Goal: Task Accomplishment & Management: Use online tool/utility

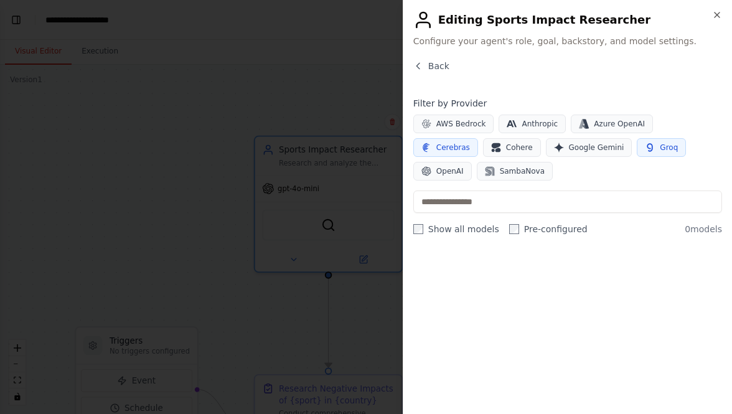
click at [659, 147] on span "Groq" at bounding box center [668, 147] width 18 height 10
click at [470, 142] on span "Cerebras" at bounding box center [453, 147] width 34 height 10
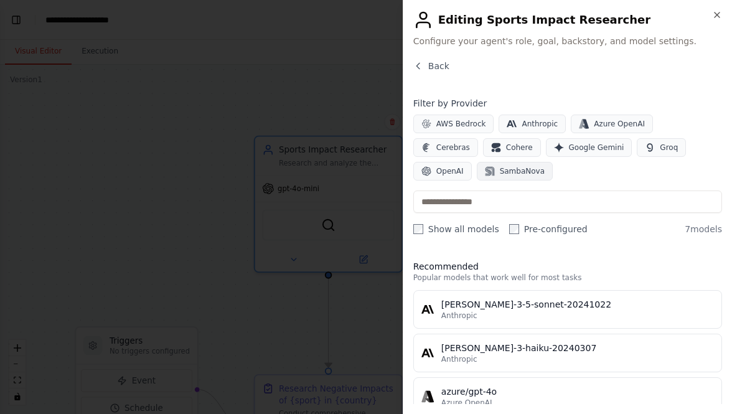
click at [500, 175] on span "SambaNova" at bounding box center [522, 171] width 45 height 10
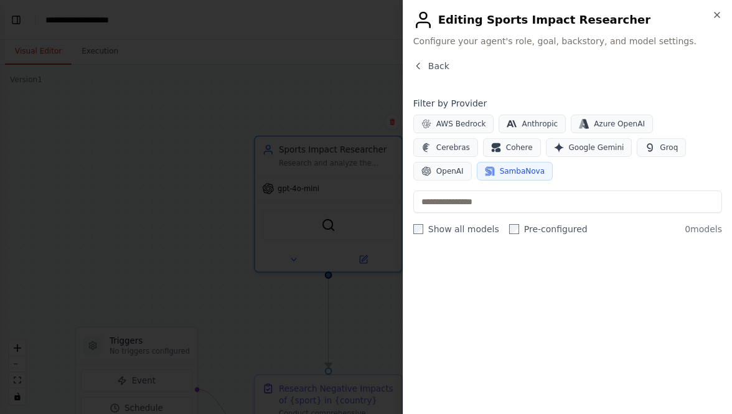
click at [500, 175] on span "SambaNova" at bounding box center [522, 171] width 45 height 10
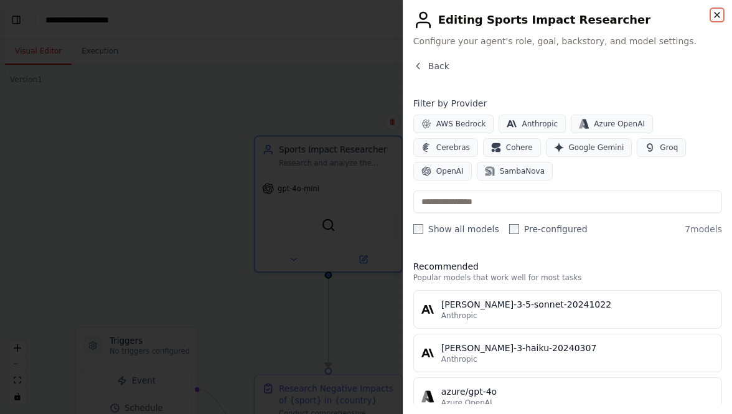
click at [715, 15] on icon "button" at bounding box center [716, 14] width 5 height 5
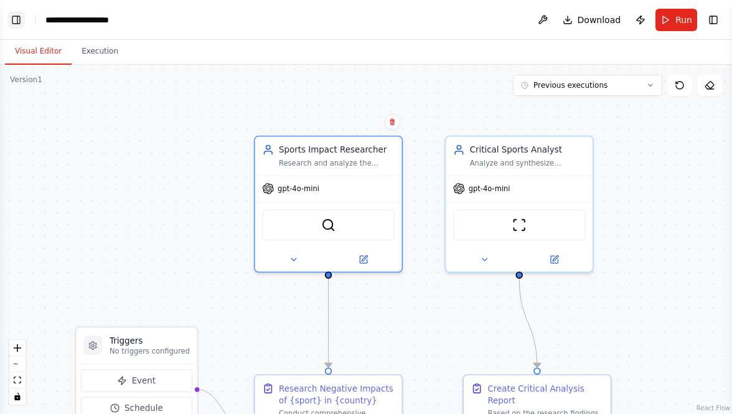
click at [22, 21] on button "Toggle Left Sidebar" at bounding box center [15, 19] width 17 height 17
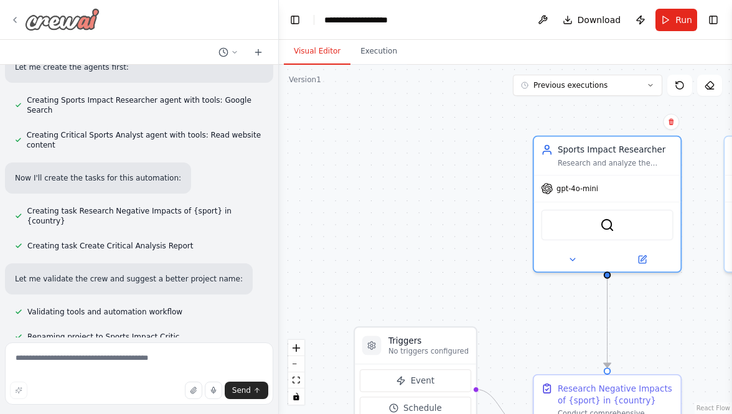
click at [12, 21] on icon at bounding box center [15, 20] width 10 height 10
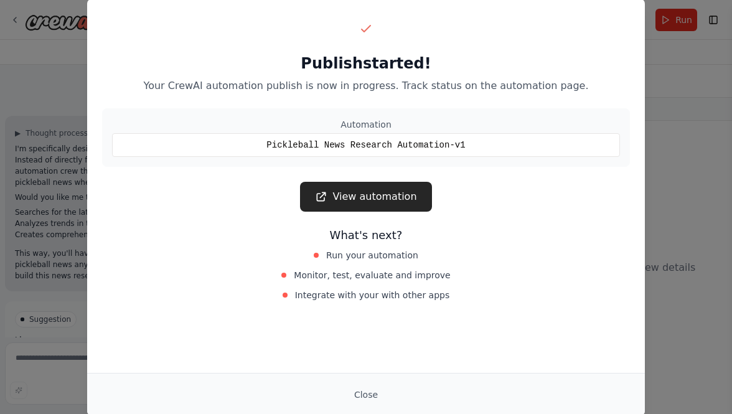
click at [669, 91] on div "Publish started! Your CrewAI automation publish is now in progress. Track statu…" at bounding box center [366, 207] width 732 height 414
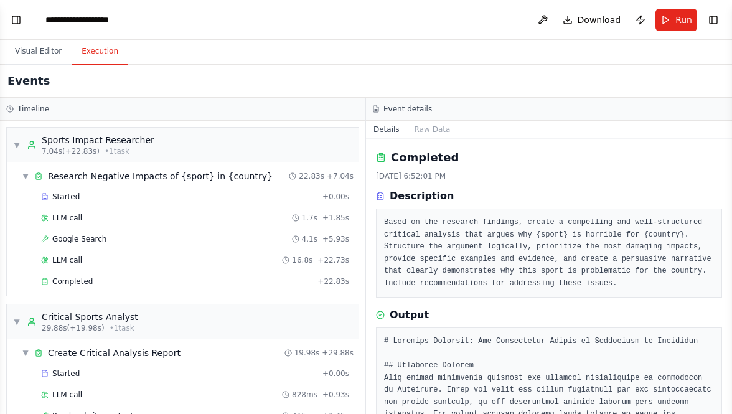
scroll to position [320, 0]
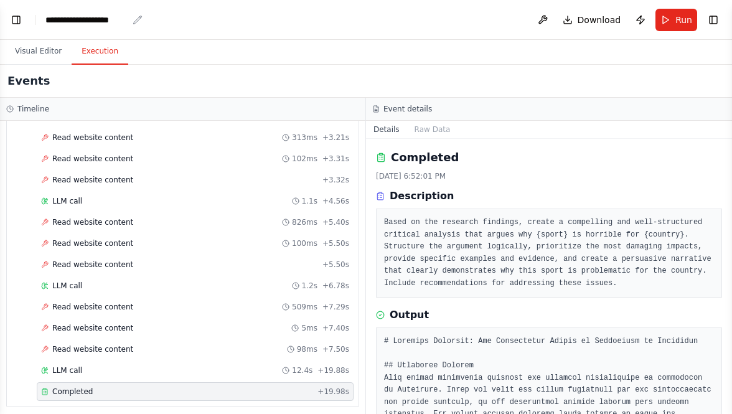
click at [98, 21] on div "**********" at bounding box center [86, 20] width 82 height 12
click at [8, 22] on button "Toggle Left Sidebar" at bounding box center [15, 19] width 17 height 17
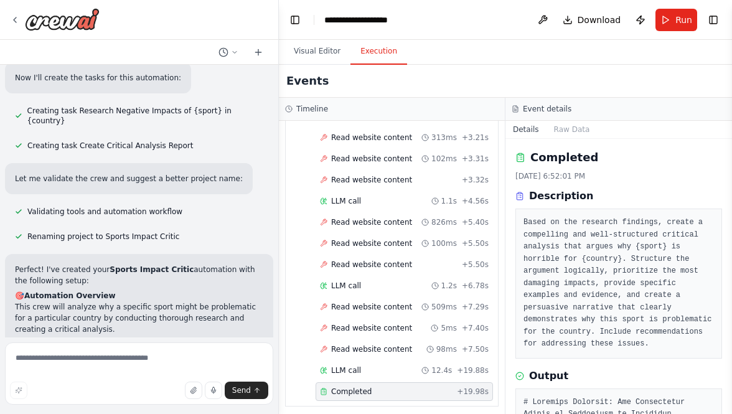
click at [401, 57] on button "Execution" at bounding box center [378, 52] width 57 height 26
click at [486, 56] on div "Visual Editor Execution" at bounding box center [505, 52] width 453 height 25
click at [11, 21] on icon at bounding box center [15, 20] width 10 height 10
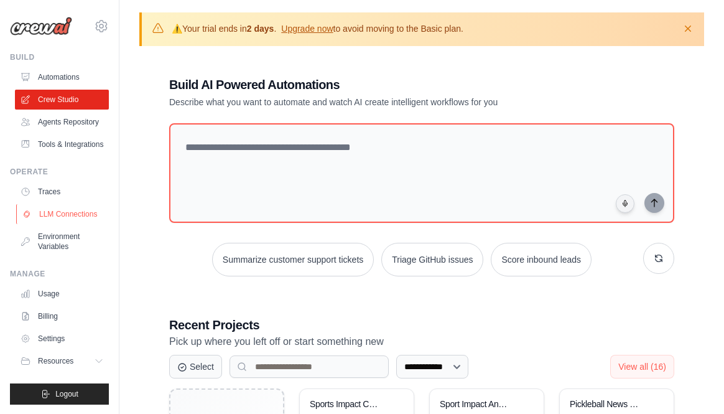
click at [70, 224] on link "LLM Connections" at bounding box center [63, 214] width 94 height 20
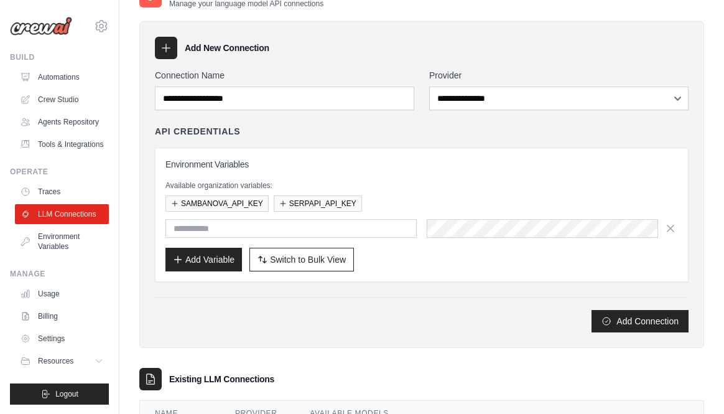
scroll to position [73, 0]
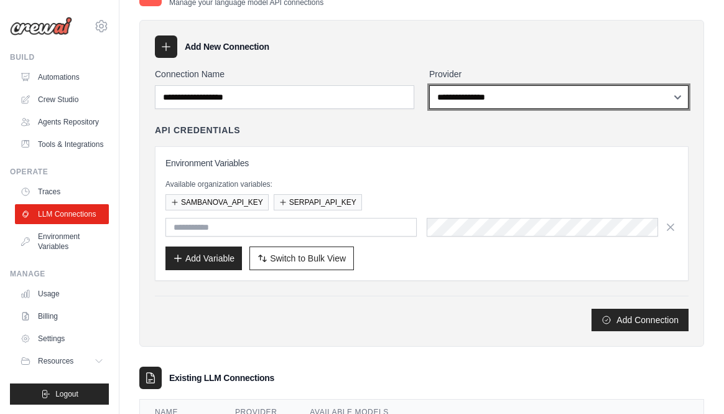
click at [465, 99] on select "**********" at bounding box center [558, 97] width 259 height 24
select select "*********"
click at [429, 85] on select "**********" at bounding box center [558, 97] width 259 height 24
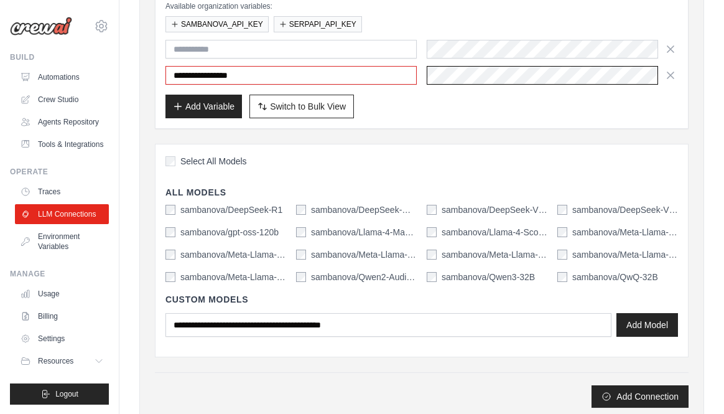
scroll to position [267, 0]
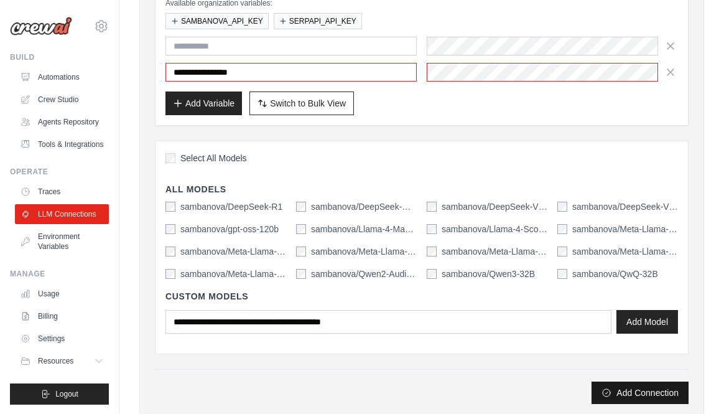
click at [628, 390] on button "Add Connection" at bounding box center [640, 392] width 97 height 22
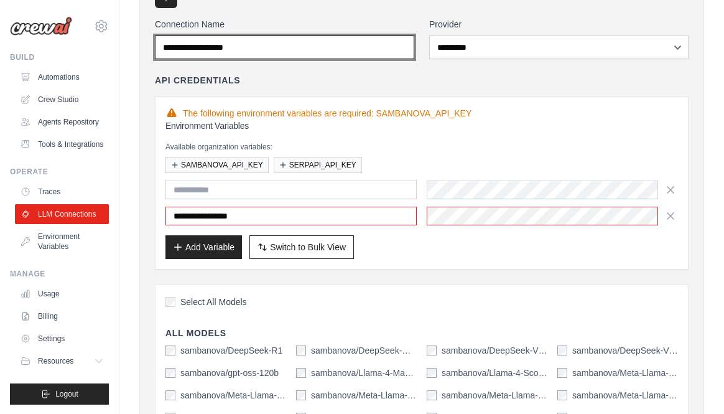
scroll to position [8, 0]
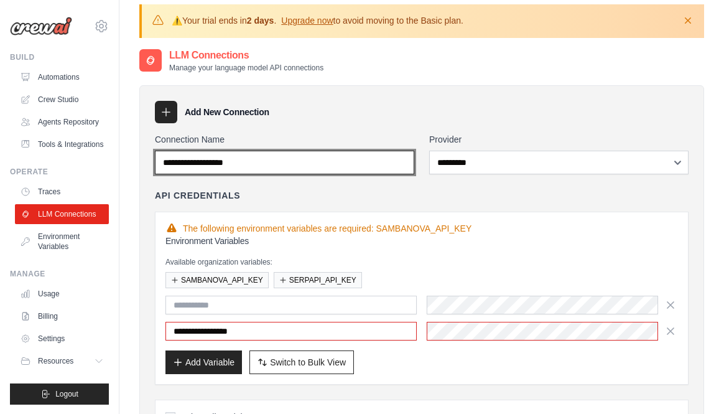
click at [291, 162] on input "Connection Name" at bounding box center [284, 163] width 259 height 24
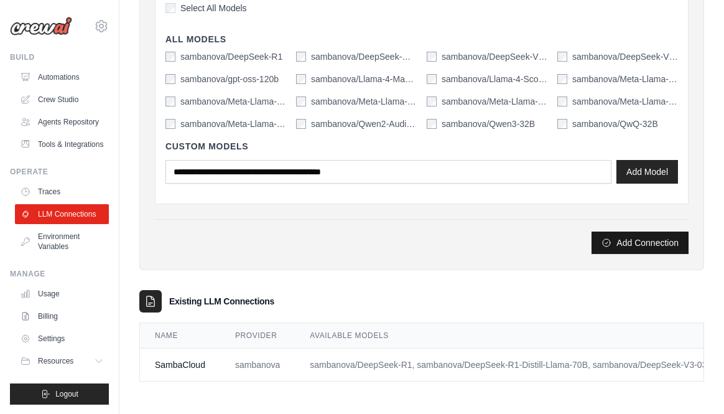
type input "**********"
click at [641, 238] on button "Add Connection" at bounding box center [640, 242] width 97 height 22
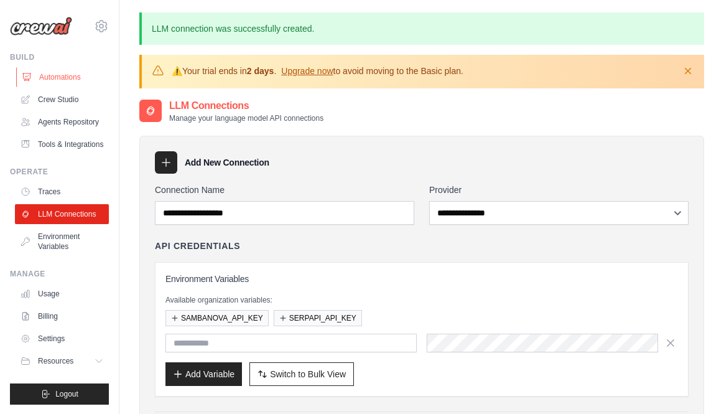
click at [62, 73] on link "Automations" at bounding box center [63, 77] width 94 height 20
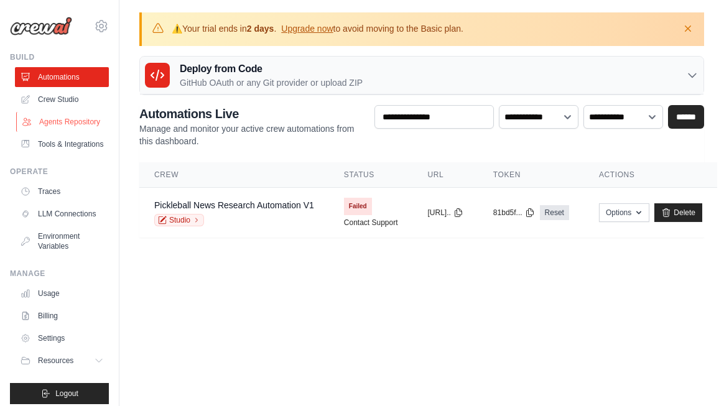
click at [63, 132] on link "Agents Repository" at bounding box center [63, 122] width 94 height 20
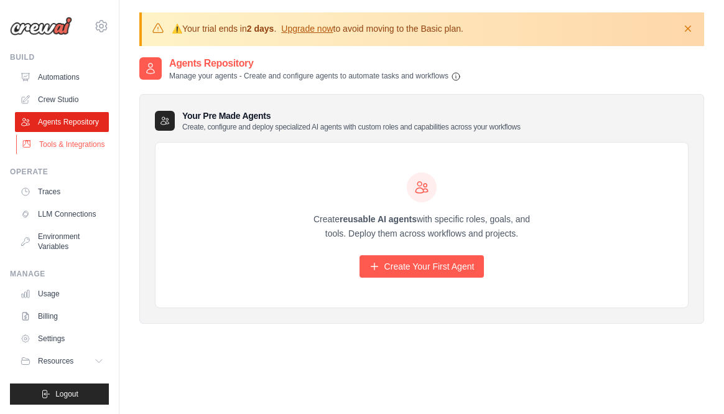
click at [55, 154] on link "Tools & Integrations" at bounding box center [63, 144] width 94 height 20
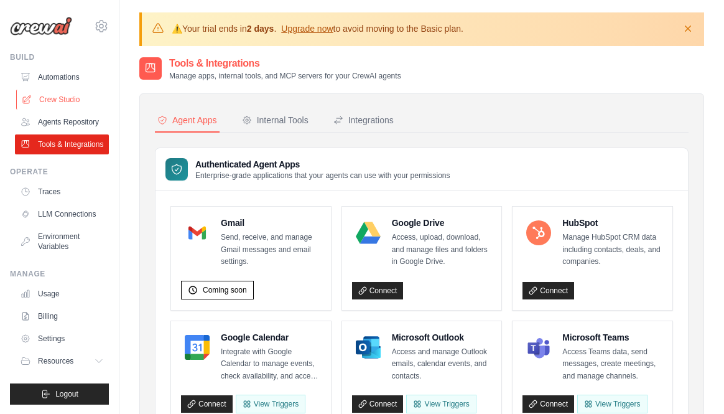
click at [72, 101] on link "Crew Studio" at bounding box center [63, 100] width 94 height 20
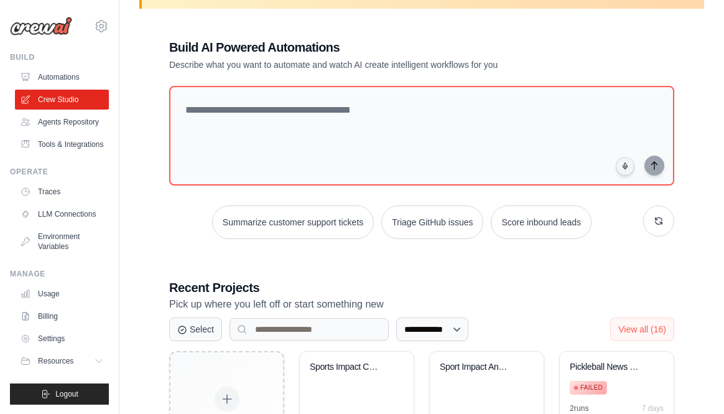
scroll to position [88, 0]
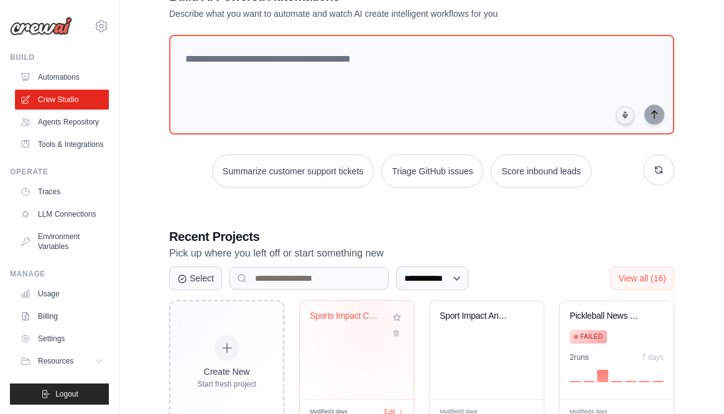
click at [369, 323] on div "Sports Impact Critic" at bounding box center [357, 324] width 94 height 29
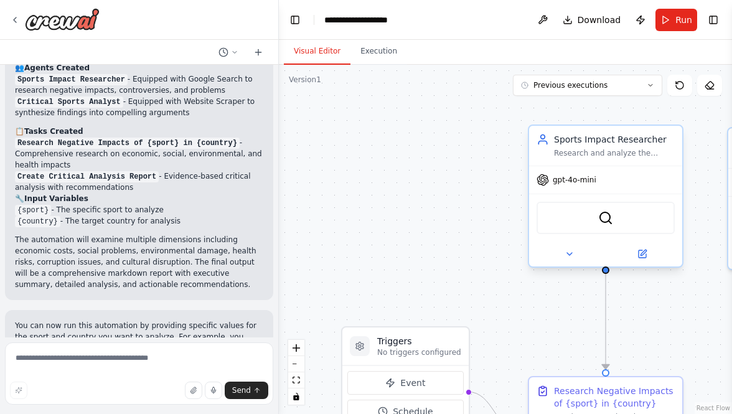
scroll to position [656, 0]
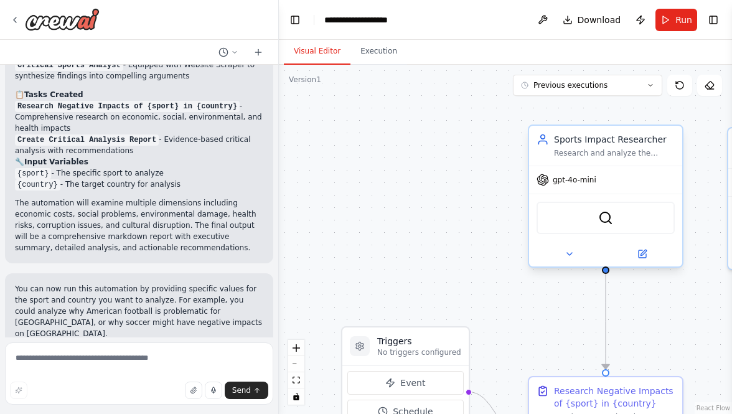
click at [579, 187] on div "gpt-4o-mini" at bounding box center [605, 179] width 153 height 27
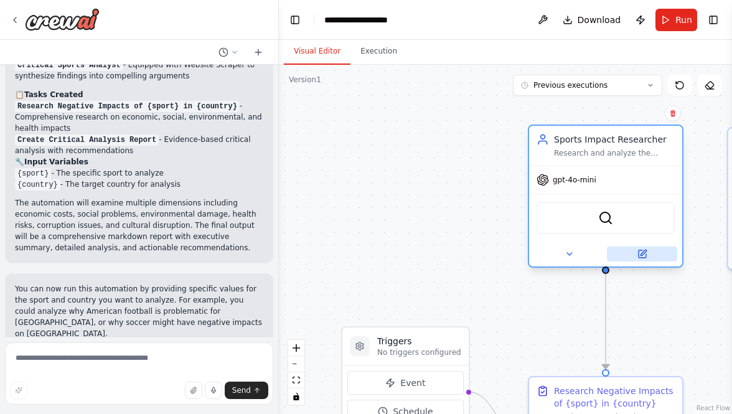
click at [645, 254] on icon at bounding box center [641, 253] width 7 height 7
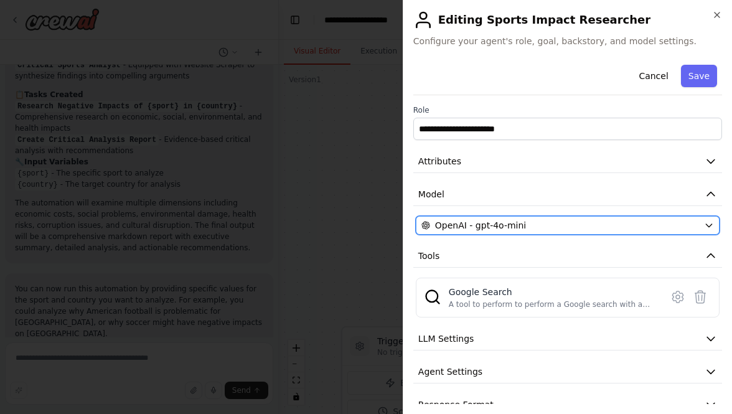
click at [537, 223] on div "OpenAI - gpt-4o-mini" at bounding box center [559, 225] width 277 height 12
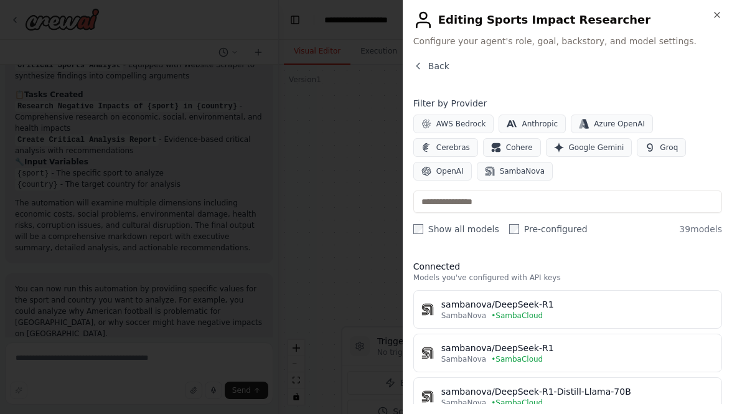
click at [514, 231] on label "Pre-configured" at bounding box center [548, 229] width 78 height 12
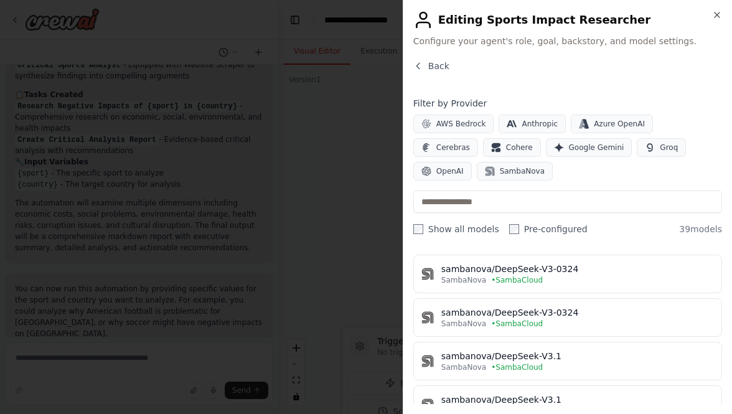
scroll to position [0, 0]
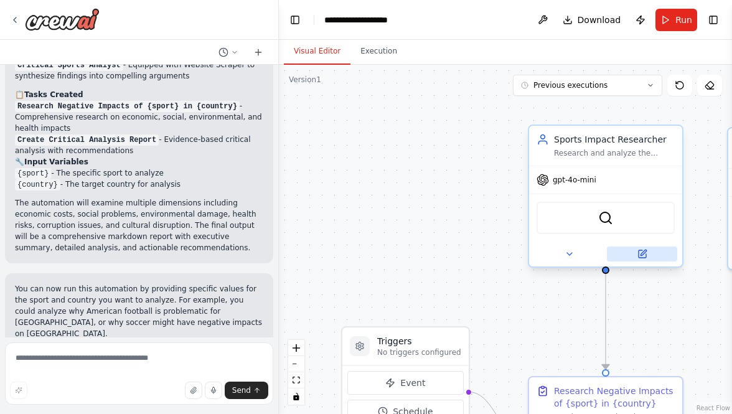
click at [651, 260] on button at bounding box center [642, 253] width 70 height 15
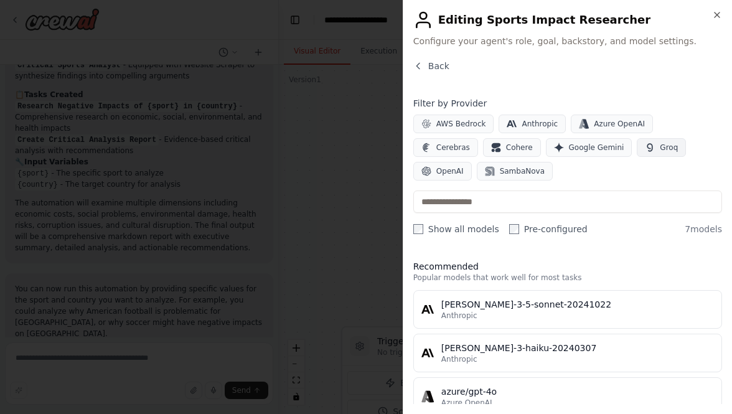
click at [659, 148] on span "Groq" at bounding box center [668, 147] width 18 height 10
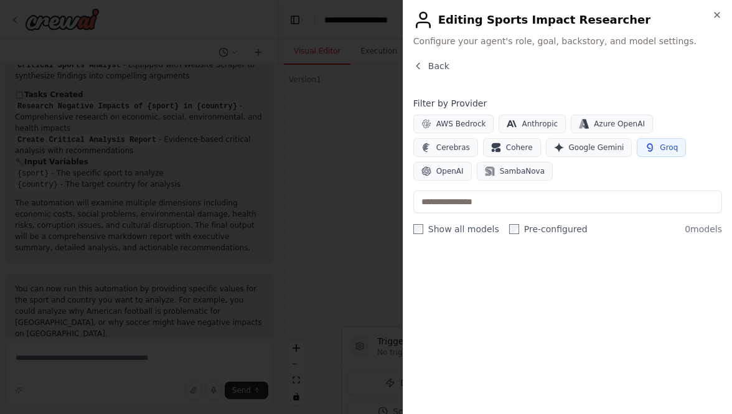
click at [659, 147] on span "Groq" at bounding box center [668, 147] width 18 height 10
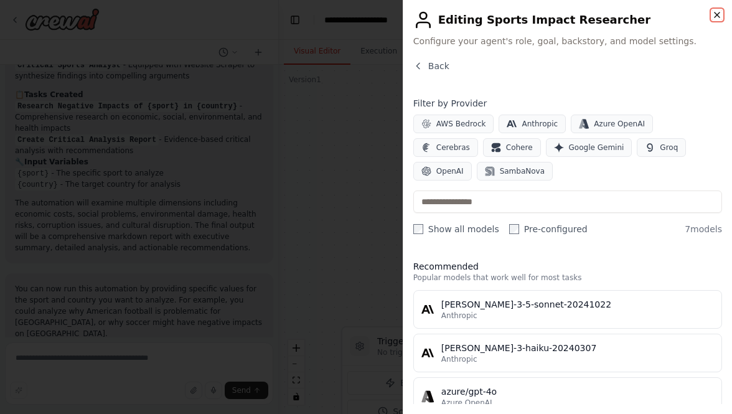
click at [718, 15] on icon "button" at bounding box center [717, 15] width 10 height 10
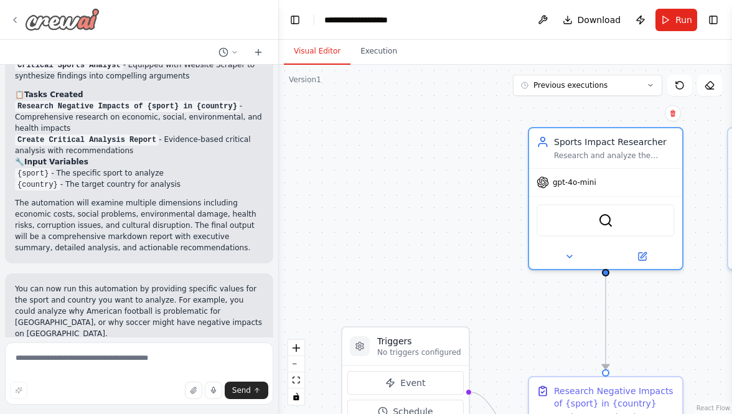
click at [17, 23] on icon at bounding box center [15, 20] width 10 height 10
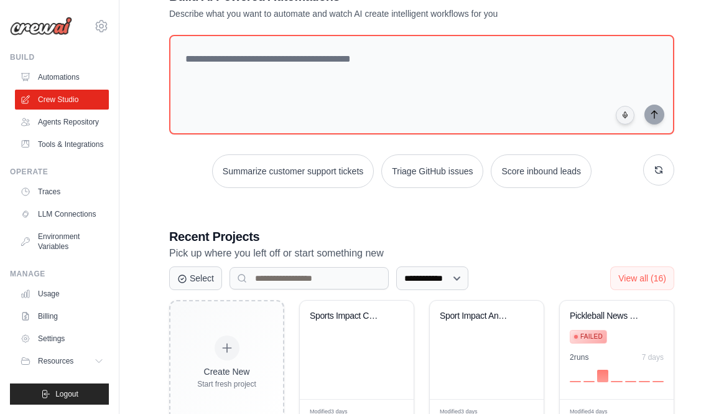
click at [42, 24] on img at bounding box center [41, 26] width 62 height 19
click at [71, 224] on link "LLM Connections" at bounding box center [63, 214] width 94 height 20
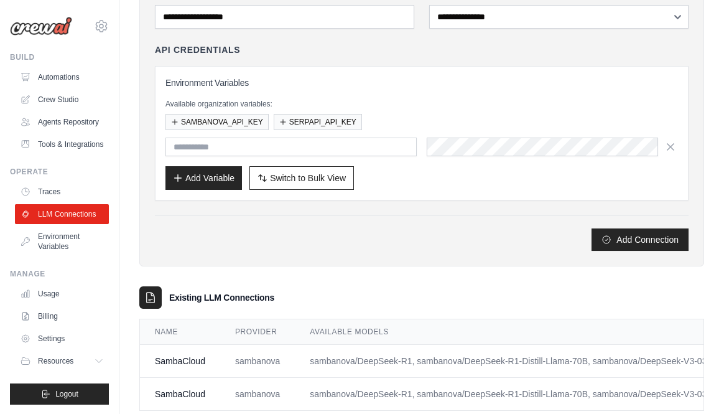
scroll to position [100, 0]
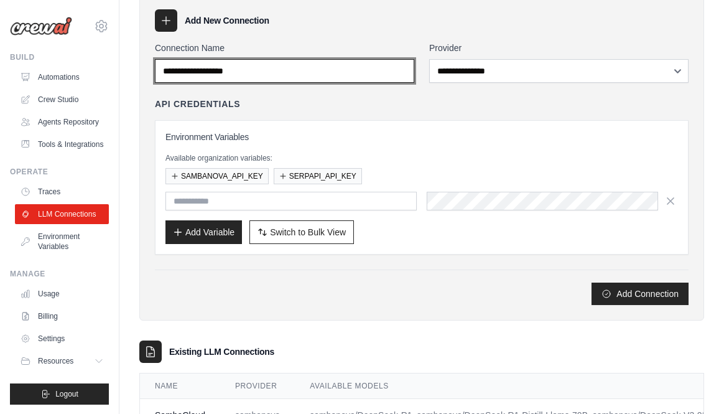
click at [354, 72] on input "Connection Name" at bounding box center [284, 71] width 259 height 24
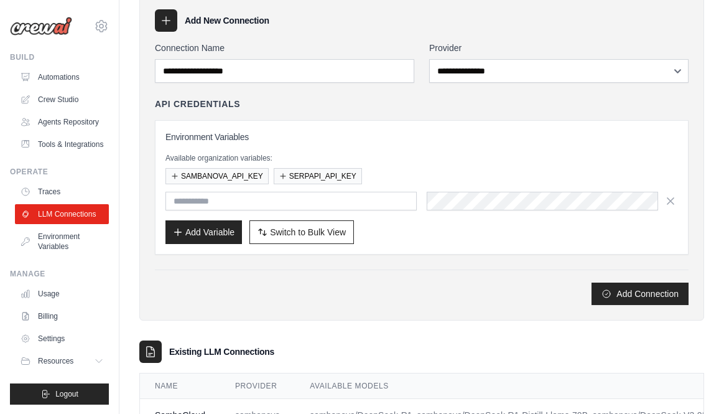
click at [376, 118] on div "API Credentials Environment Variables Available organization variables: SAMBANO…" at bounding box center [422, 176] width 534 height 157
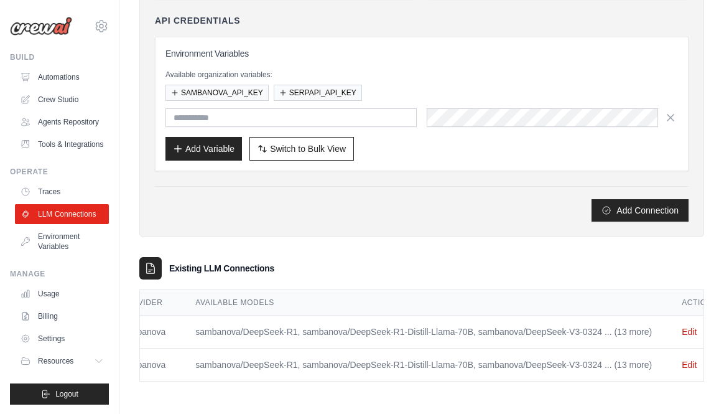
scroll to position [0, 143]
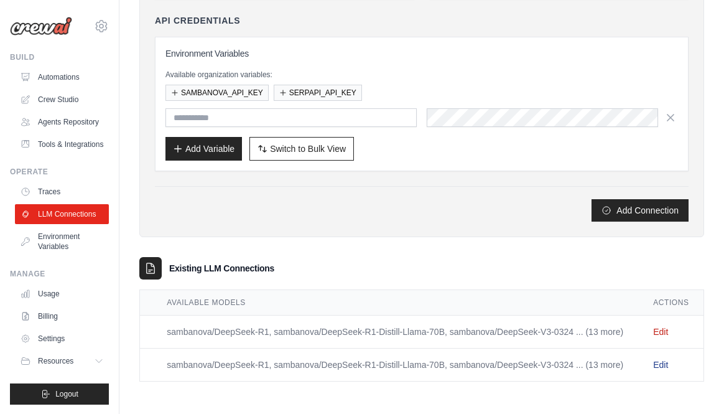
click at [664, 360] on link "Edit" at bounding box center [660, 365] width 15 height 10
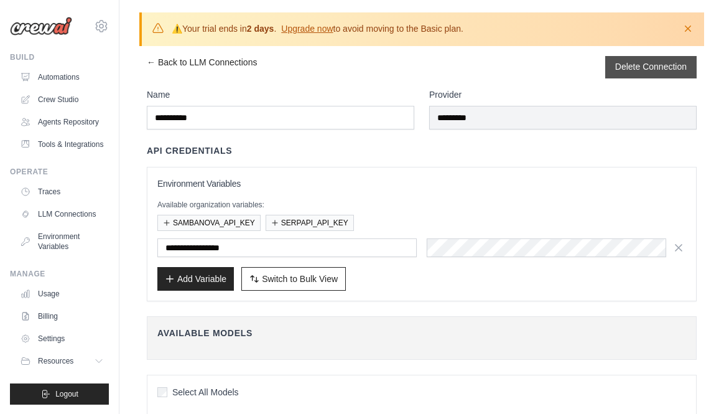
click at [655, 67] on button "Delete Connection" at bounding box center [651, 66] width 72 height 12
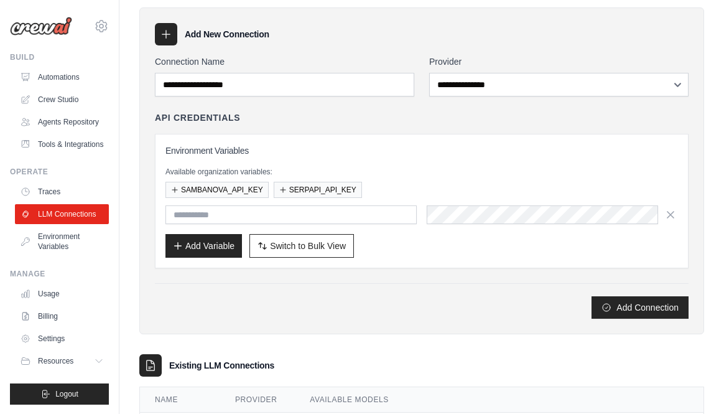
scroll to position [197, 0]
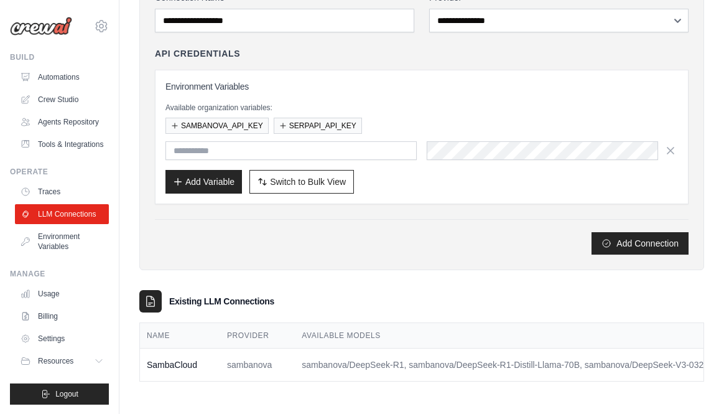
click at [559, 379] on div "Name Provider Available Models Actions SambaCloud sambanova sambanova/DeepSeek-…" at bounding box center [421, 351] width 565 height 59
click at [665, 360] on link "Edit" at bounding box center [660, 365] width 15 height 10
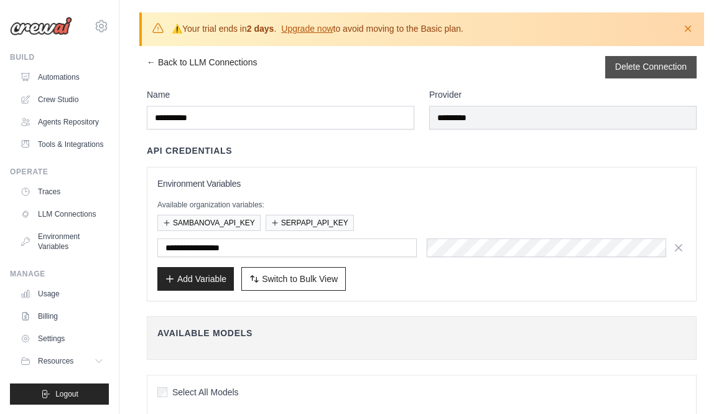
click at [654, 65] on button "Delete Connection" at bounding box center [651, 66] width 72 height 12
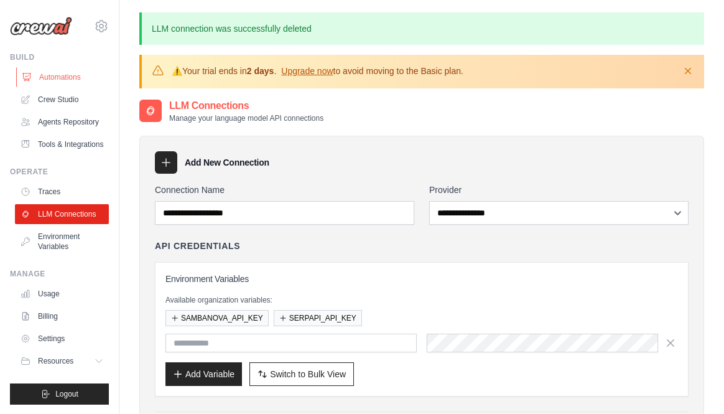
click at [80, 78] on link "Automations" at bounding box center [63, 77] width 94 height 20
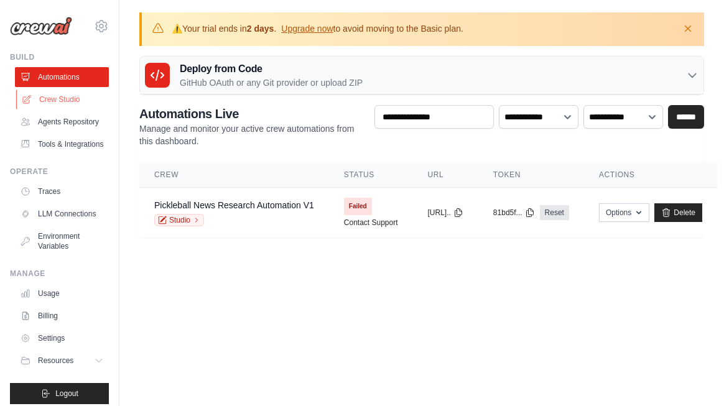
click at [65, 96] on link "Crew Studio" at bounding box center [63, 100] width 94 height 20
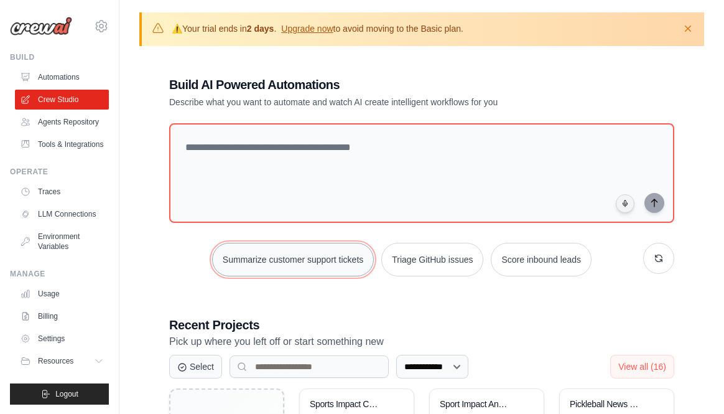
click at [264, 260] on button "Summarize customer support tickets" at bounding box center [293, 260] width 162 height 34
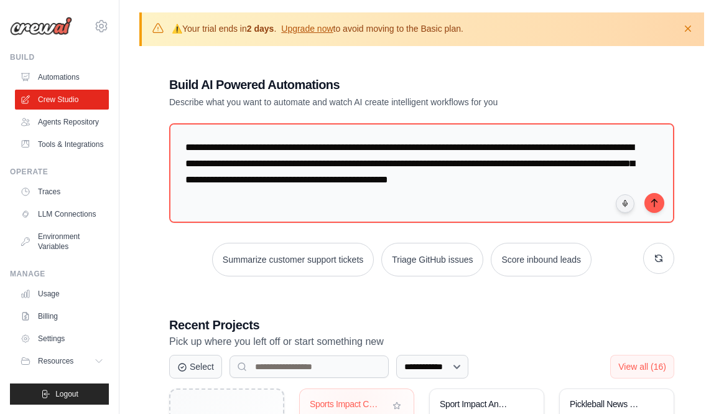
click at [355, 404] on div "Sports Impact Critic" at bounding box center [347, 404] width 75 height 11
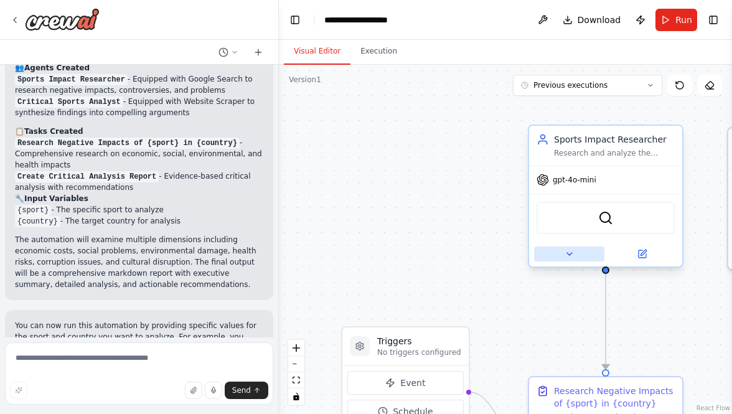
scroll to position [656, 0]
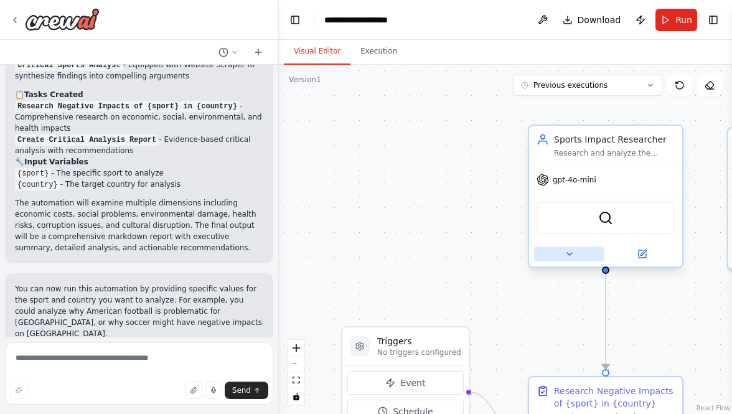
click at [569, 256] on icon at bounding box center [569, 254] width 10 height 10
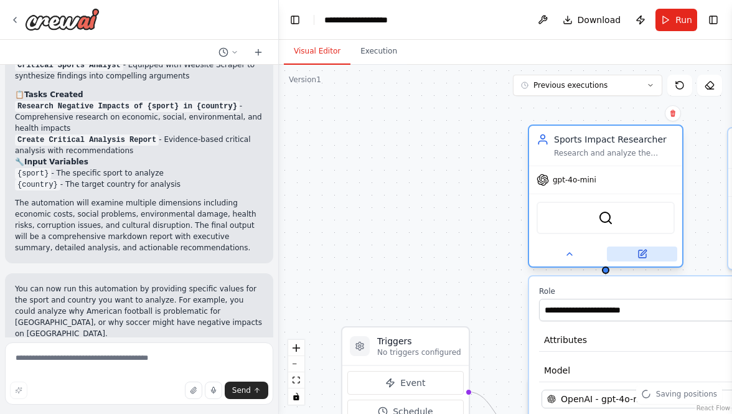
click at [630, 249] on button at bounding box center [642, 253] width 70 height 15
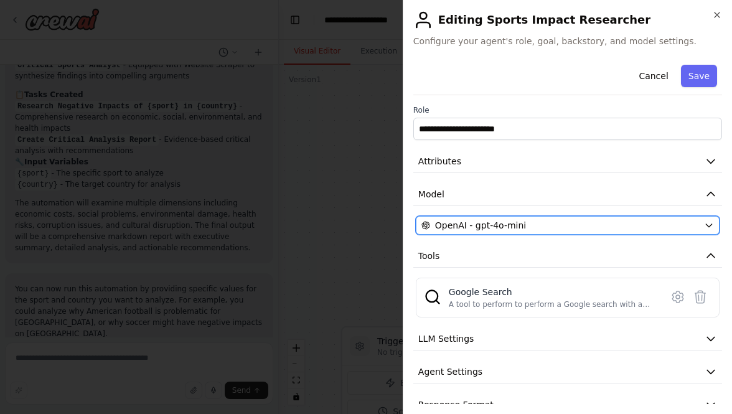
click at [617, 228] on div "OpenAI - gpt-4o-mini" at bounding box center [559, 225] width 277 height 12
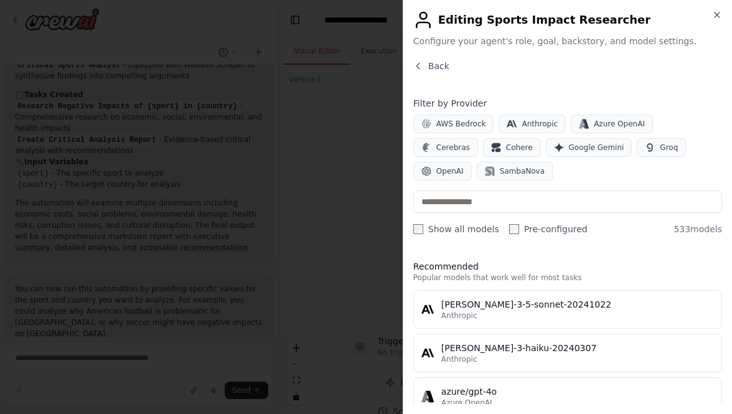
click at [423, 230] on label "Show all models" at bounding box center [456, 229] width 86 height 12
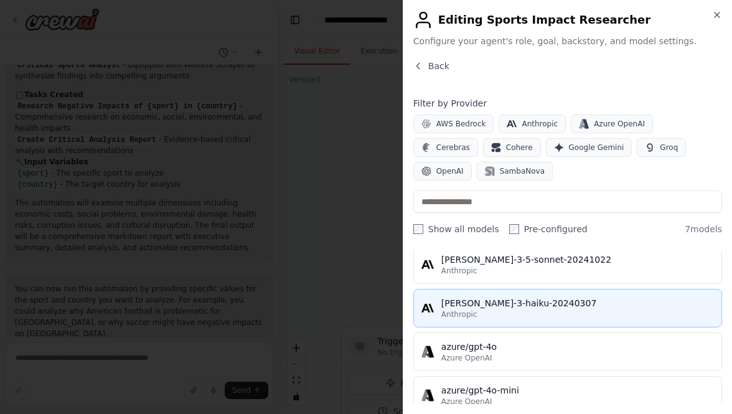
scroll to position [0, 0]
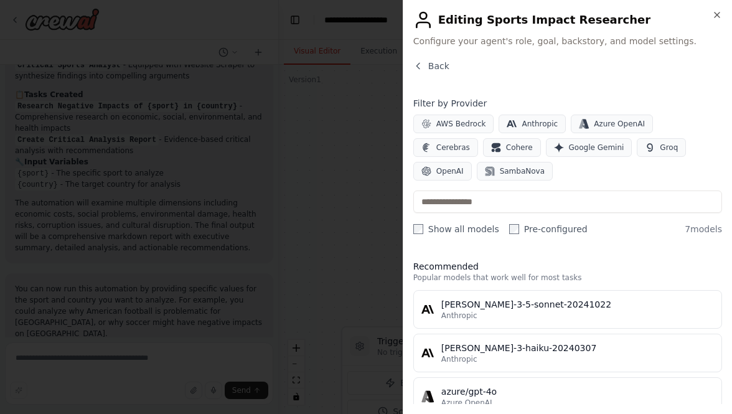
click at [513, 230] on label "Pre-configured" at bounding box center [548, 229] width 78 height 12
click at [506, 256] on div "Recommended Popular models that work well for most tasks [PERSON_NAME]-3-5-sonn…" at bounding box center [567, 327] width 309 height 154
click at [477, 164] on button "SambaNova" at bounding box center [515, 171] width 76 height 19
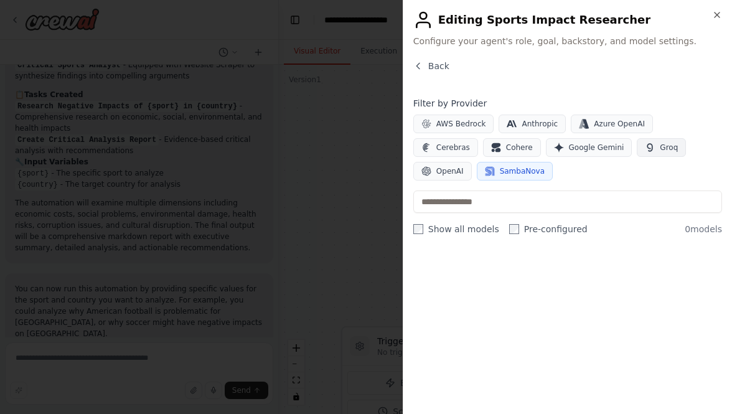
click at [636, 149] on button "Groq" at bounding box center [660, 147] width 49 height 19
click at [513, 230] on label "Pre-configured" at bounding box center [548, 229] width 78 height 12
click at [500, 169] on span "SambaNova" at bounding box center [522, 171] width 45 height 10
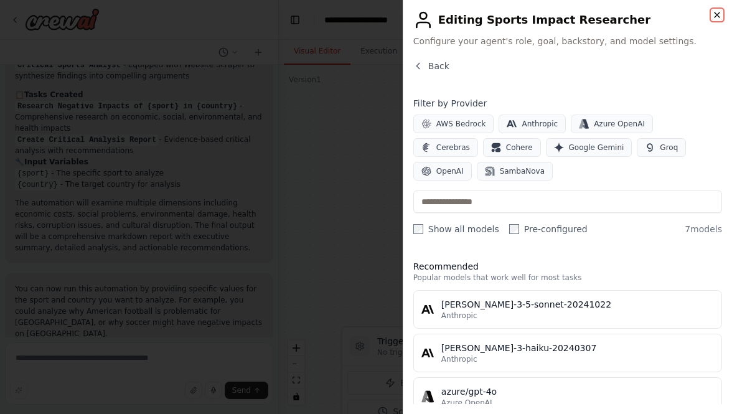
click at [715, 17] on icon "button" at bounding box center [717, 15] width 10 height 10
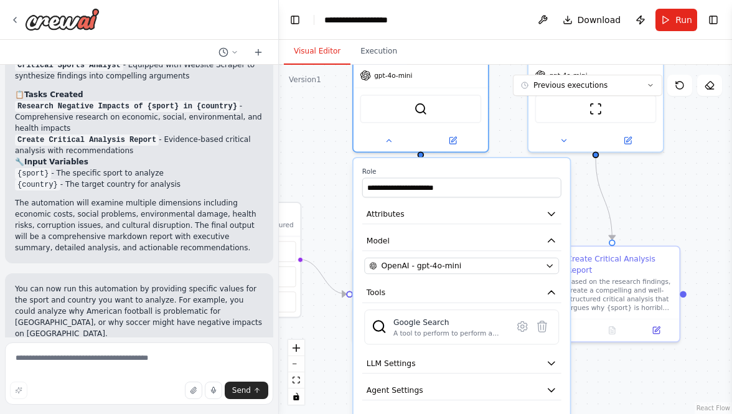
drag, startPoint x: 444, startPoint y: 297, endPoint x: 288, endPoint y: 175, distance: 198.1
click at [288, 175] on div ".deletable-edge-delete-btn { width: 20px; height: 20px; border: 0px solid #ffff…" at bounding box center [505, 239] width 453 height 349
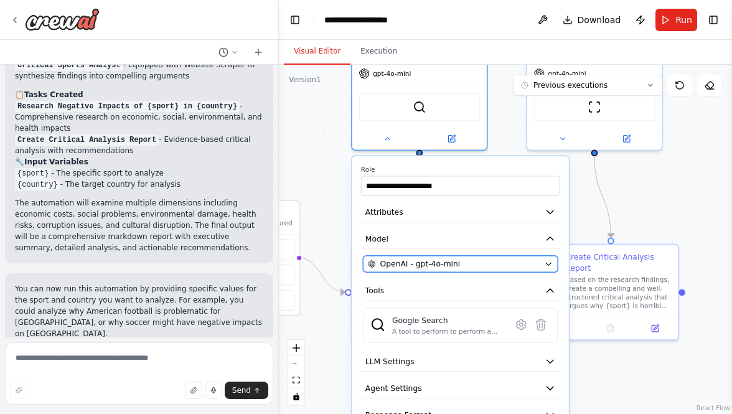
click at [549, 264] on icon "button" at bounding box center [548, 263] width 9 height 9
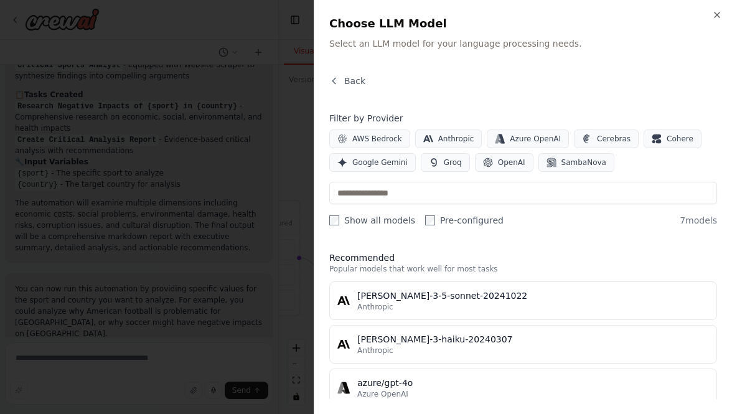
click at [445, 241] on div "Recommended Popular models that work well for most tasks [PERSON_NAME]-3-5-sonn…" at bounding box center [523, 319] width 388 height 157
click at [571, 165] on span "SambaNova" at bounding box center [583, 162] width 45 height 10
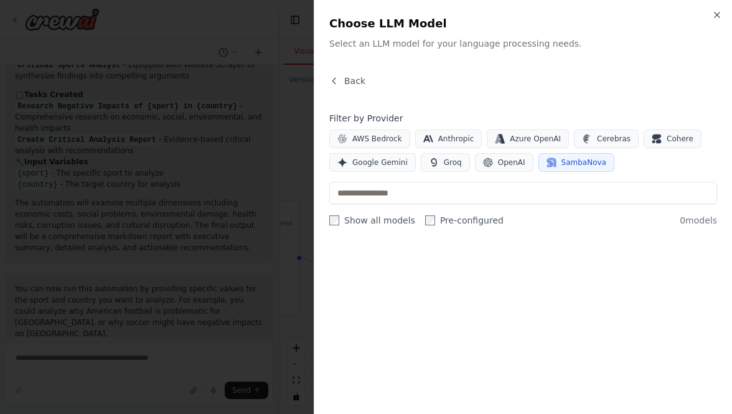
click at [552, 166] on button "SambaNova" at bounding box center [576, 162] width 76 height 19
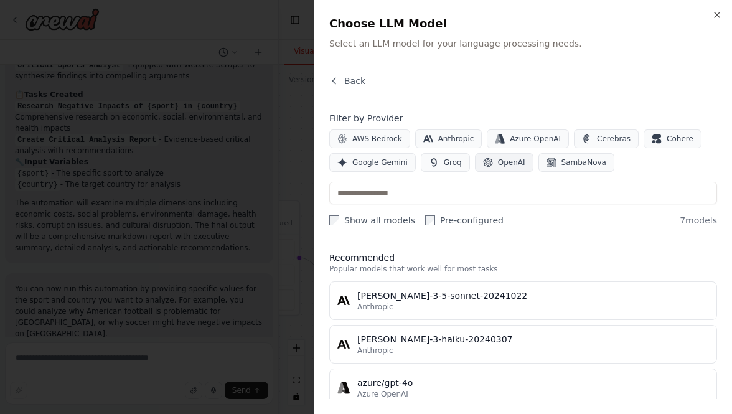
click at [498, 166] on span "OpenAI" at bounding box center [511, 162] width 27 height 10
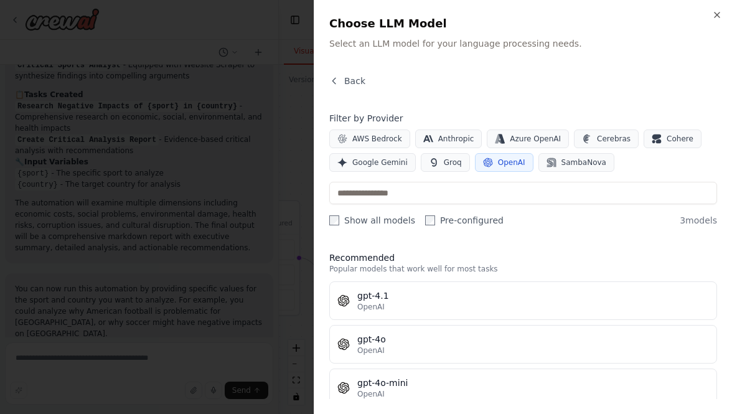
click at [498, 166] on span "OpenAI" at bounding box center [511, 162] width 27 height 10
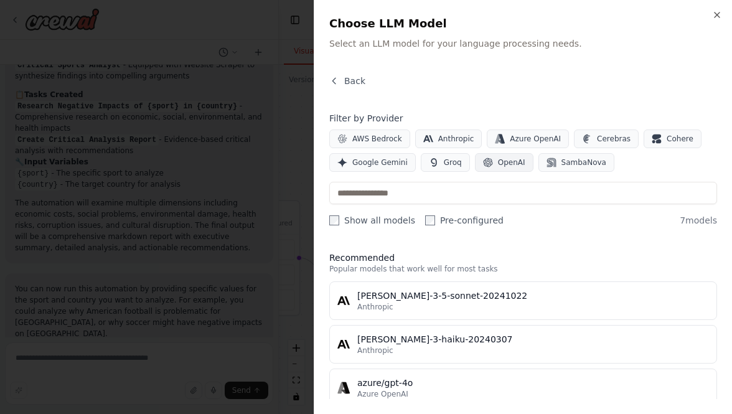
click at [498, 166] on span "OpenAI" at bounding box center [511, 162] width 27 height 10
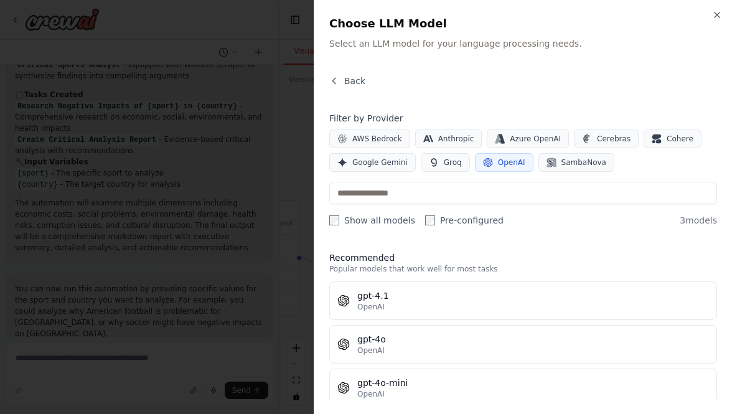
click at [498, 166] on span "OpenAI" at bounding box center [511, 162] width 27 height 10
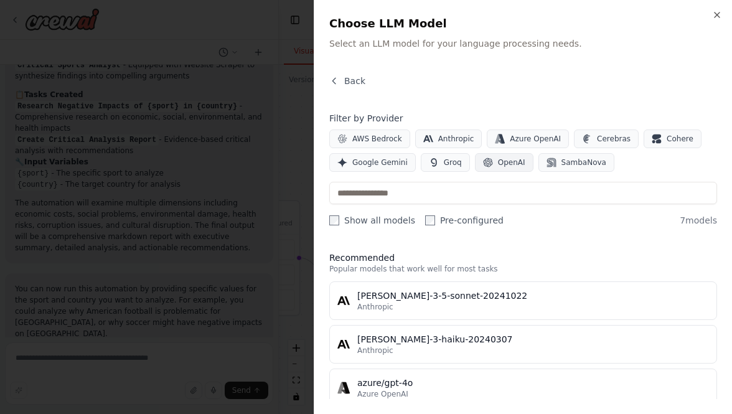
click at [498, 166] on span "OpenAI" at bounding box center [511, 162] width 27 height 10
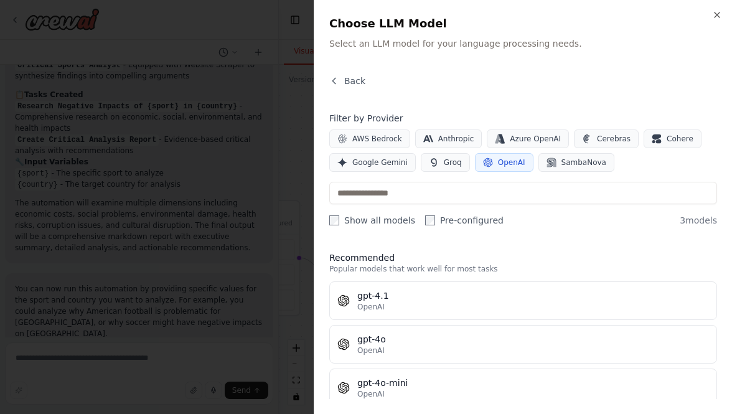
click at [498, 166] on span "OpenAI" at bounding box center [511, 162] width 27 height 10
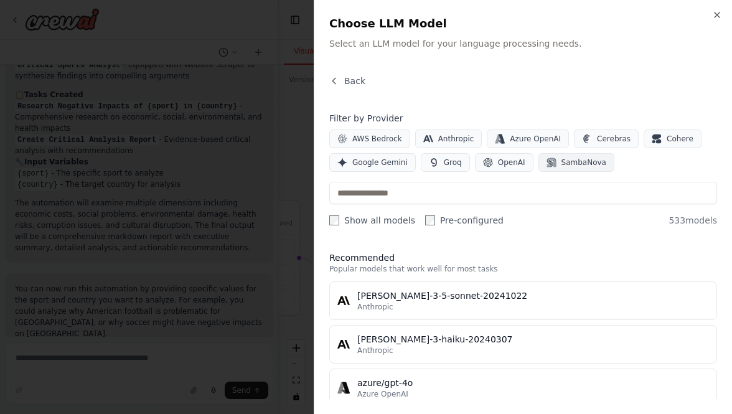
click at [539, 169] on button "SambaNova" at bounding box center [576, 162] width 76 height 19
